Goal: Transaction & Acquisition: Book appointment/travel/reservation

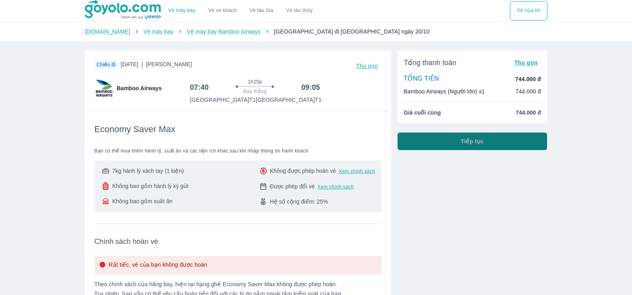
click at [444, 141] on button "Tiếp tục" at bounding box center [473, 141] width 150 height 18
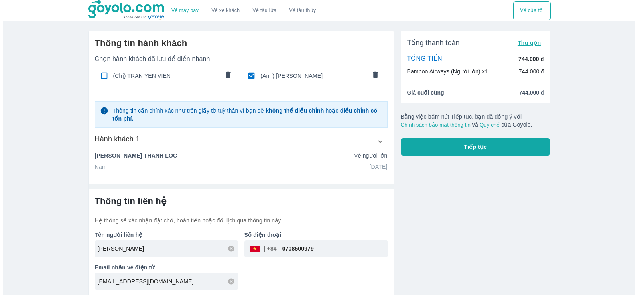
scroll to position [2, 0]
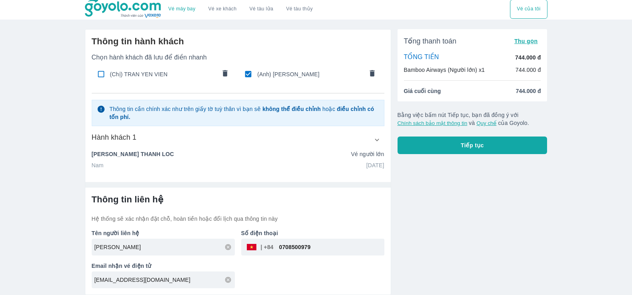
click at [425, 144] on button "Tiếp tục" at bounding box center [473, 145] width 150 height 18
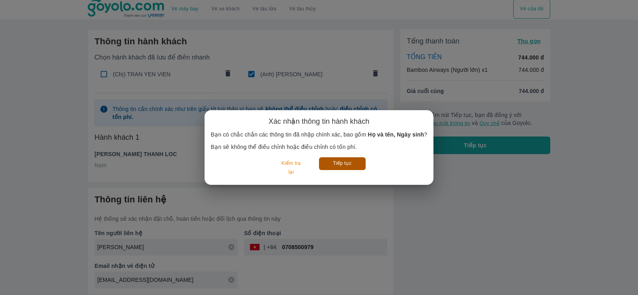
click at [342, 167] on button "Tiếp tục" at bounding box center [342, 163] width 47 height 12
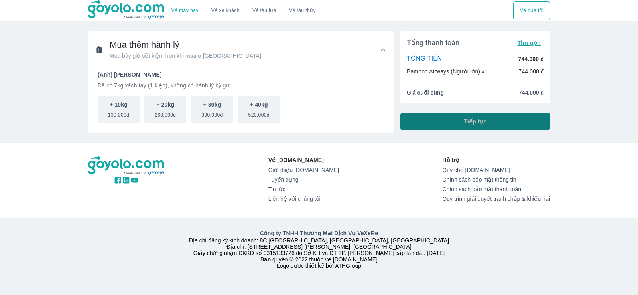
click at [441, 128] on button "Tiếp tục" at bounding box center [476, 122] width 150 height 18
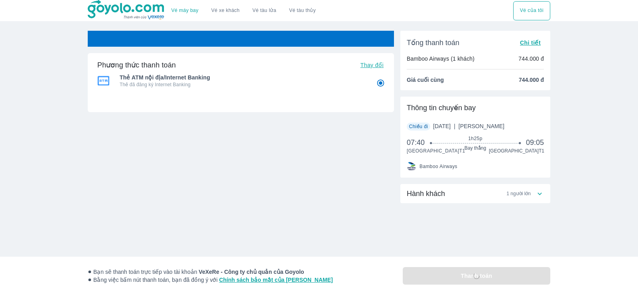
radio input "false"
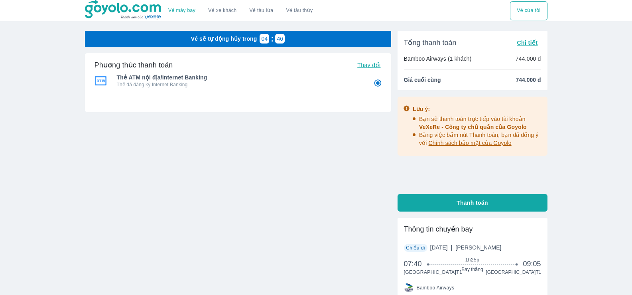
scroll to position [93, 0]
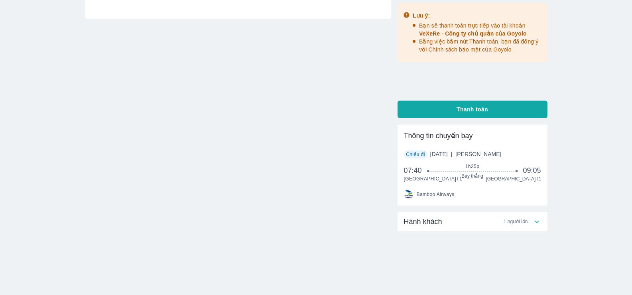
click at [459, 116] on button "Thanh toán" at bounding box center [473, 110] width 150 height 18
radio input "false"
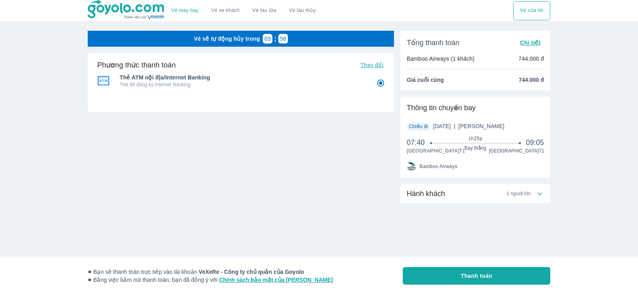
click at [465, 282] on button "Thanh toán" at bounding box center [477, 276] width 148 height 18
